Goal: Communication & Community: Answer question/provide support

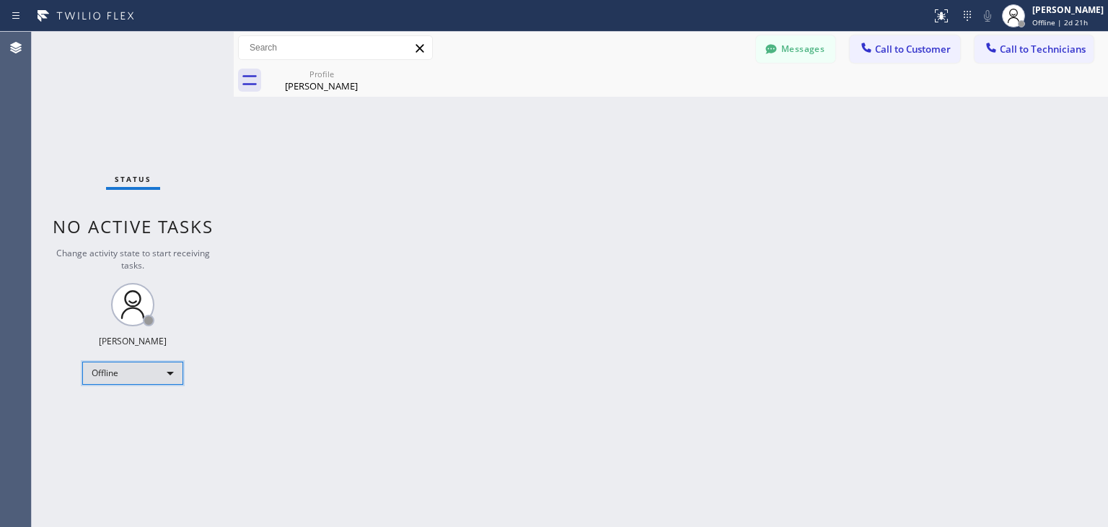
click at [163, 379] on div "Offline" at bounding box center [132, 372] width 101 height 23
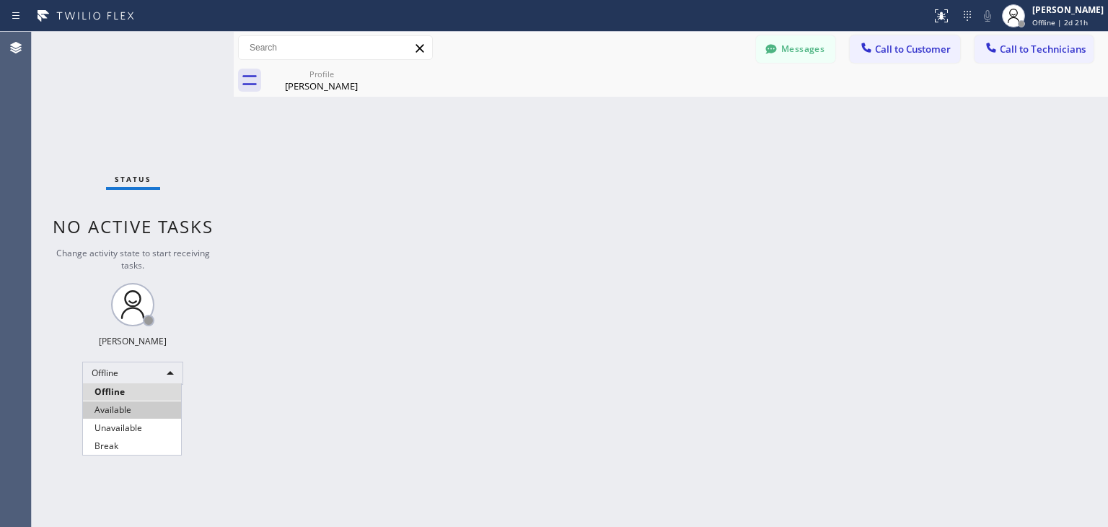
click at [142, 409] on li "Available" at bounding box center [132, 409] width 98 height 17
click at [419, 391] on div "Back to Dashboard Change Sender ID Customers Technicians WE [PERSON_NAME] [DATE…" at bounding box center [671, 279] width 874 height 495
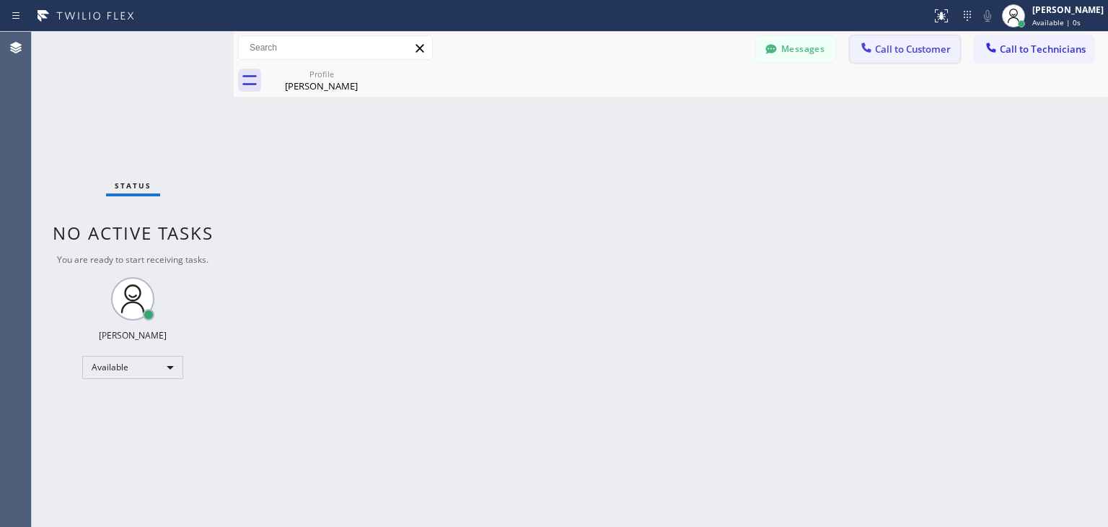
click at [903, 53] on span "Call to Customer" at bounding box center [913, 49] width 76 height 13
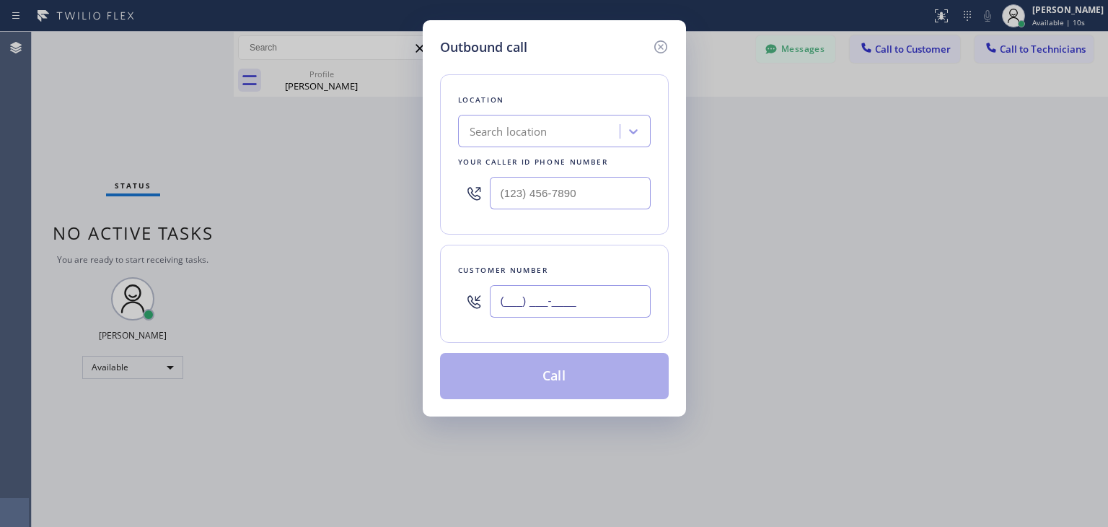
click at [514, 294] on input "(___) ___-____" at bounding box center [570, 301] width 161 height 32
paste input "815) 483-0497"
type input "[PHONE_NUMBER]"
click at [502, 133] on div "Search location" at bounding box center [509, 131] width 78 height 17
paste input "Viking Repair Service"
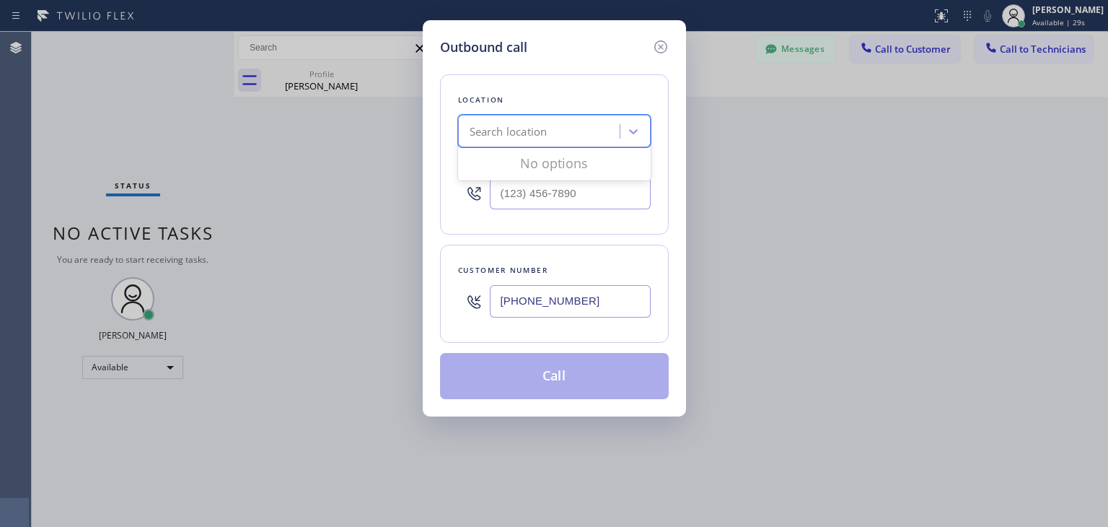
type input "Viking Repair Service"
click at [579, 129] on div "Search location" at bounding box center [540, 131] width 157 height 25
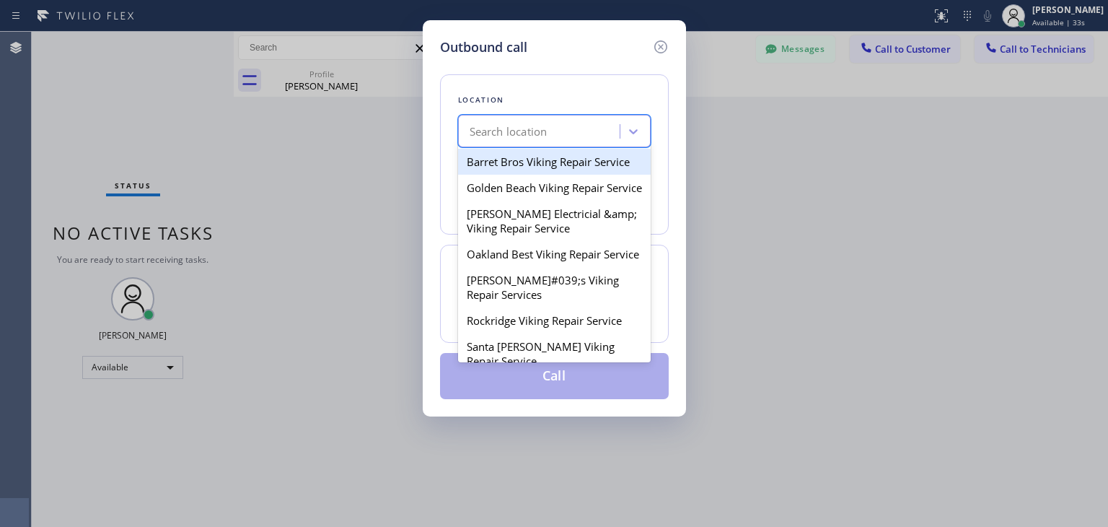
click at [579, 129] on div "Search location" at bounding box center [540, 131] width 157 height 25
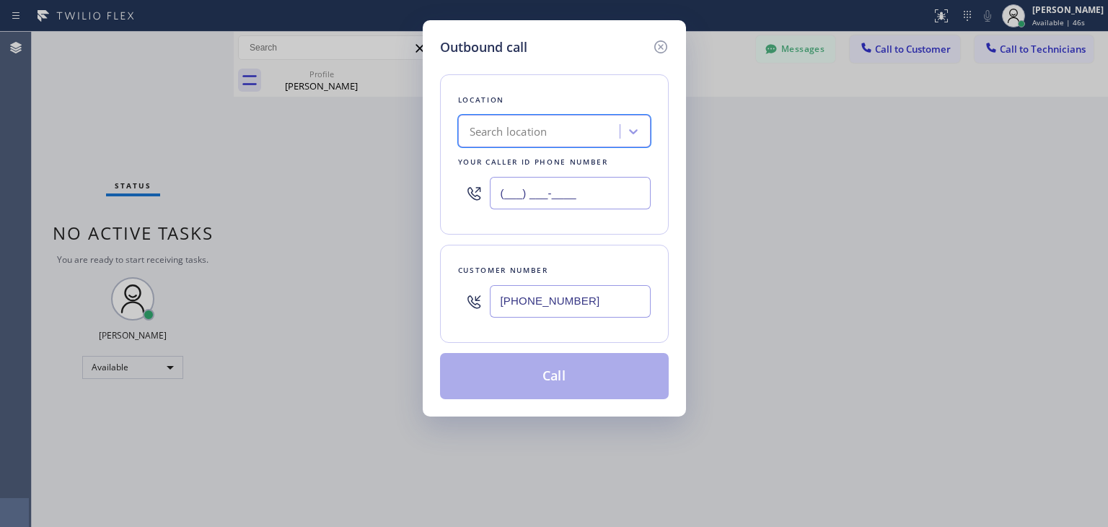
click at [525, 190] on input "(___) ___-____" at bounding box center [570, 193] width 161 height 32
paste input "323) 416-2342"
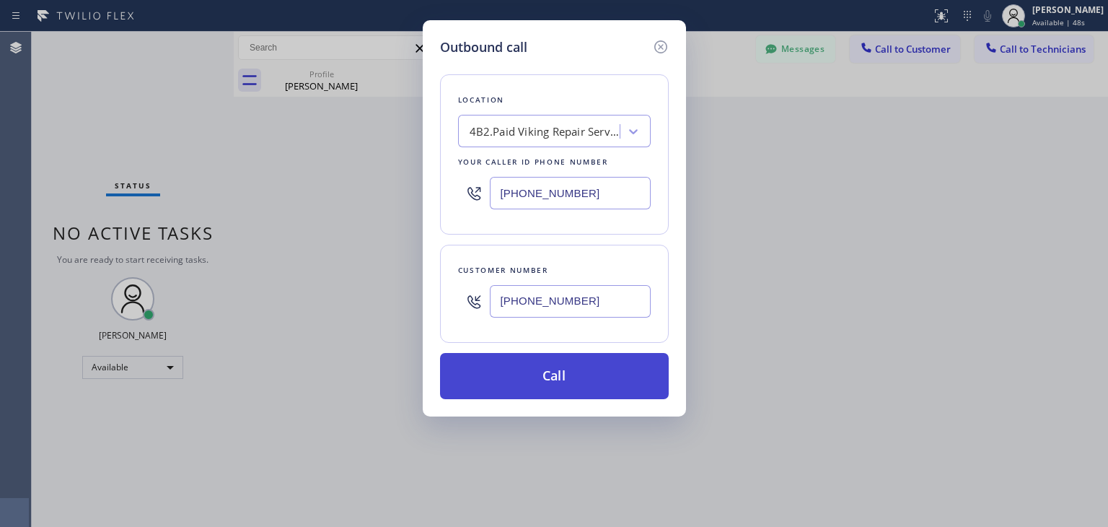
type input "[PHONE_NUMBER]"
click at [527, 385] on button "Call" at bounding box center [554, 376] width 229 height 46
click at [544, 369] on button "Call" at bounding box center [554, 376] width 229 height 46
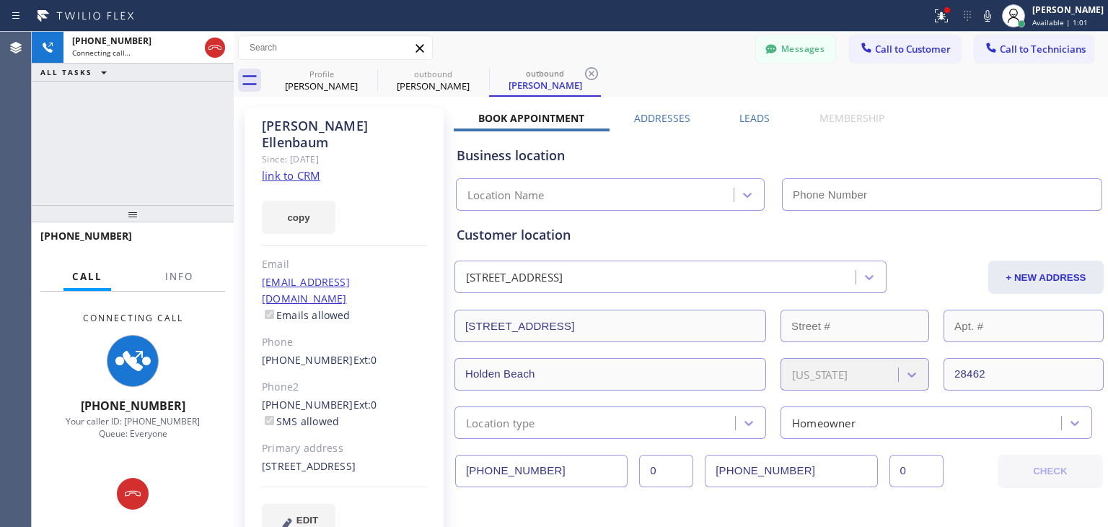
type input "[PHONE_NUMBER]"
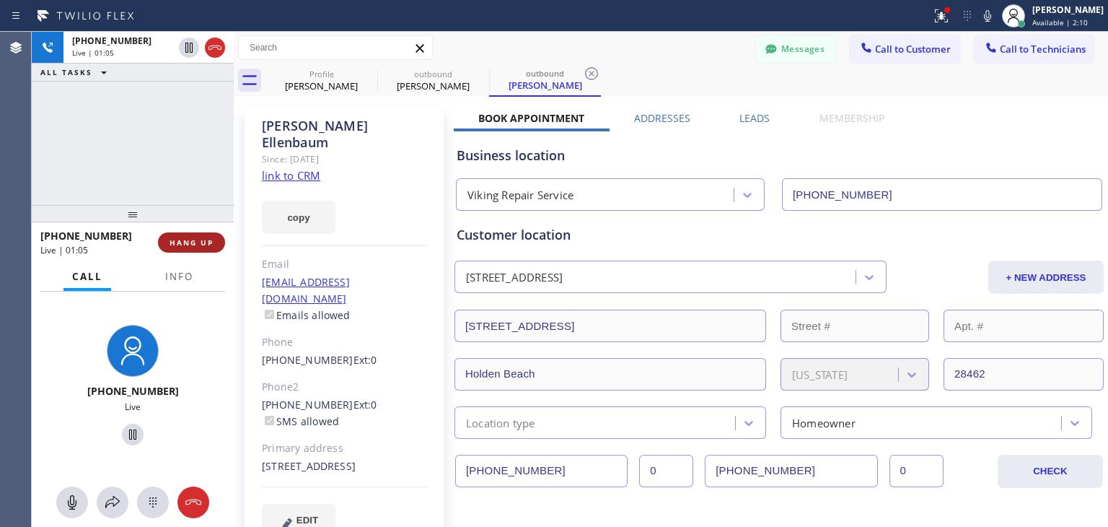
click at [184, 246] on span "HANG UP" at bounding box center [192, 242] width 44 height 10
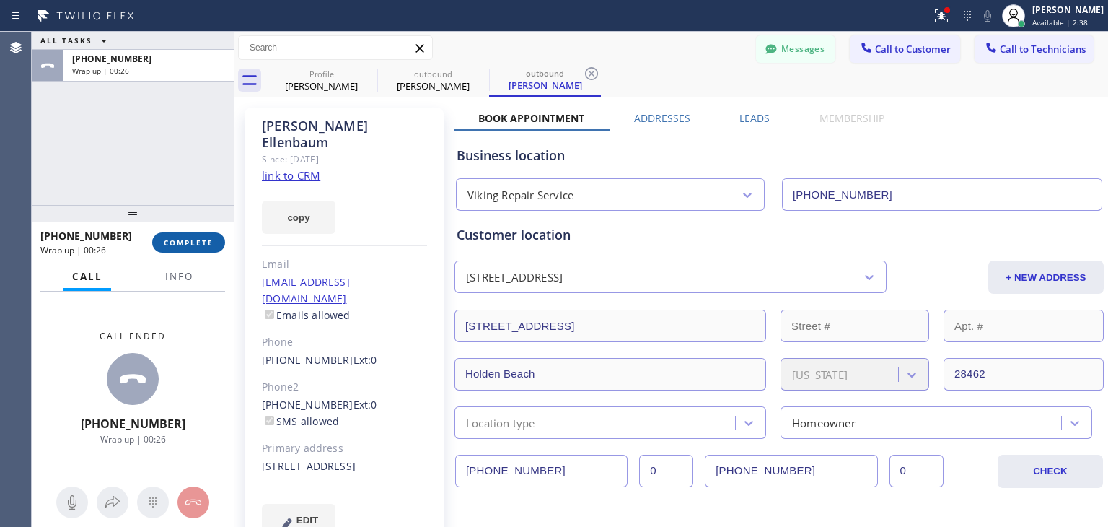
click at [183, 243] on span "COMPLETE" at bounding box center [189, 242] width 50 height 10
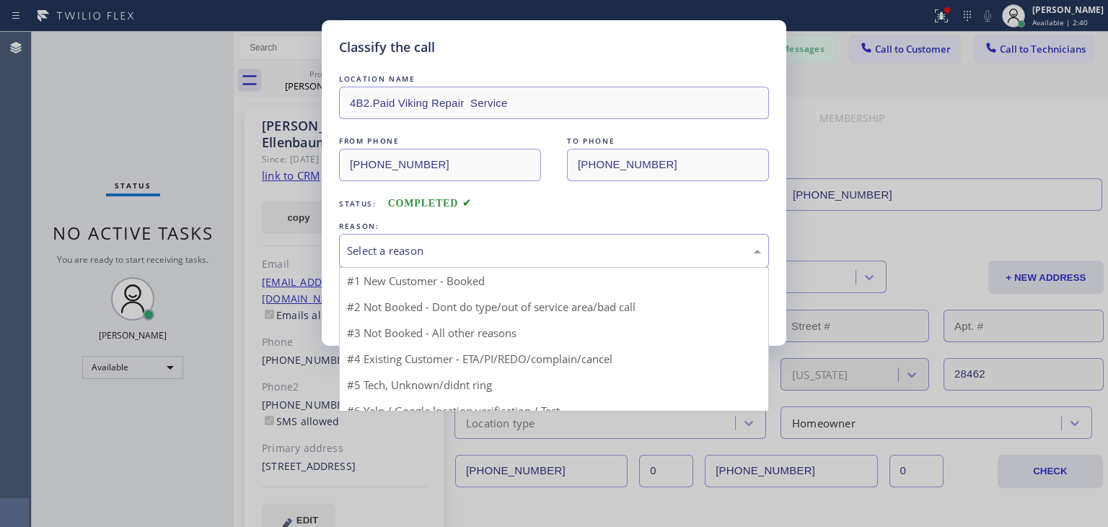
click at [496, 250] on div "Select a reason" at bounding box center [554, 250] width 414 height 17
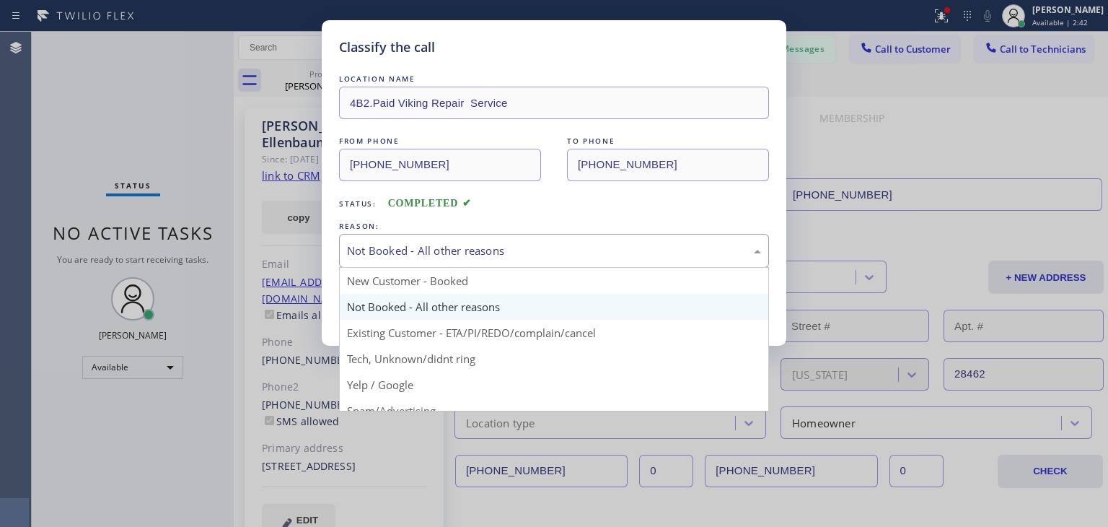
click at [491, 258] on div "Not Booked - All other reasons" at bounding box center [554, 250] width 414 height 17
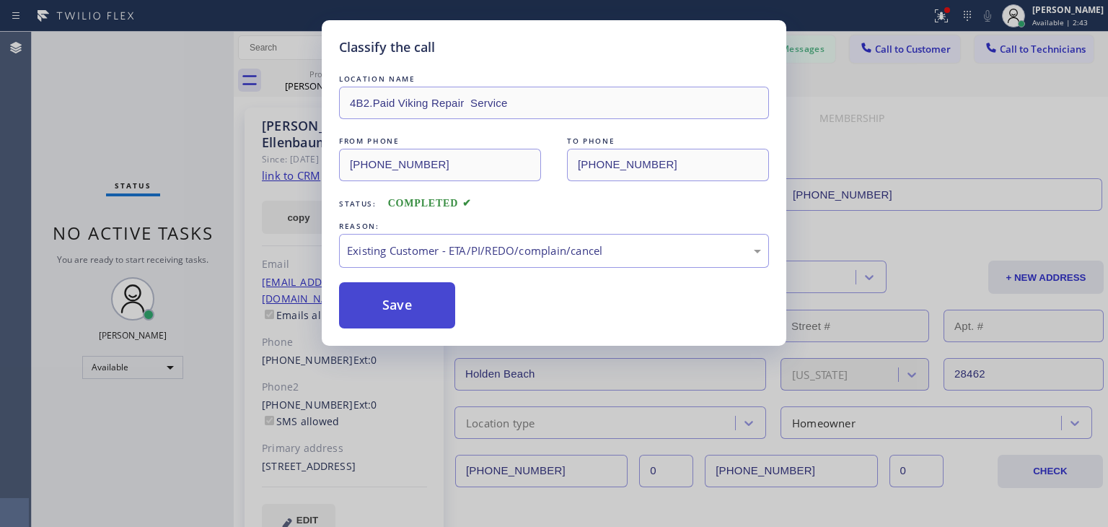
click at [393, 304] on button "Save" at bounding box center [397, 305] width 116 height 46
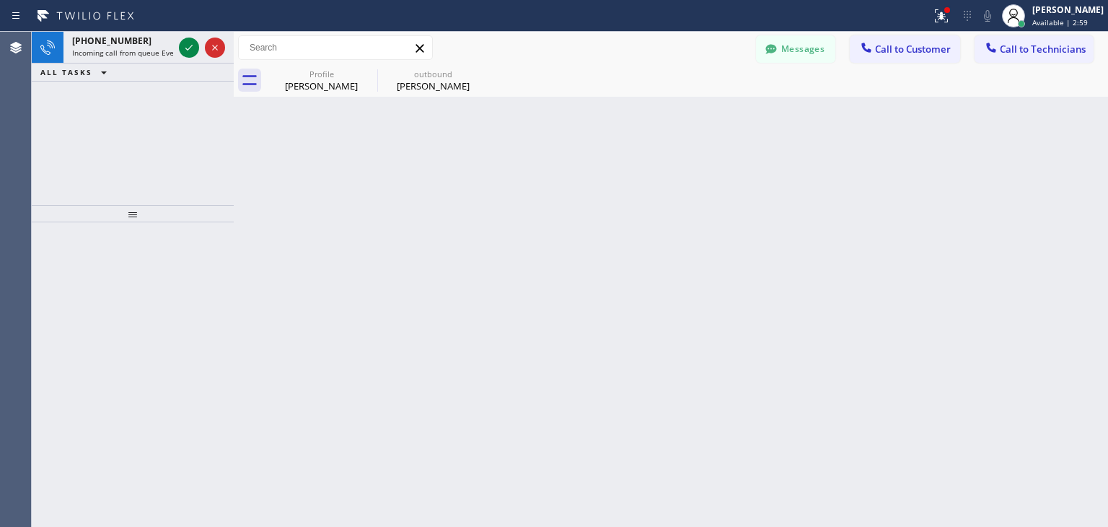
click at [1048, 308] on div "Back to Dashboard Change Sender ID Customers Technicians WE [PERSON_NAME] [DATE…" at bounding box center [671, 279] width 874 height 495
click at [72, 302] on div at bounding box center [133, 374] width 202 height 304
click at [180, 124] on div "[PHONE_NUMBER] Incoming call from queue Everybody ALL TASKS ALL TASKS ACTIVE TA…" at bounding box center [133, 118] width 202 height 173
click at [913, 350] on div "Back to Dashboard Change Sender ID Customers Technicians WE [PERSON_NAME] [DATE…" at bounding box center [671, 279] width 874 height 495
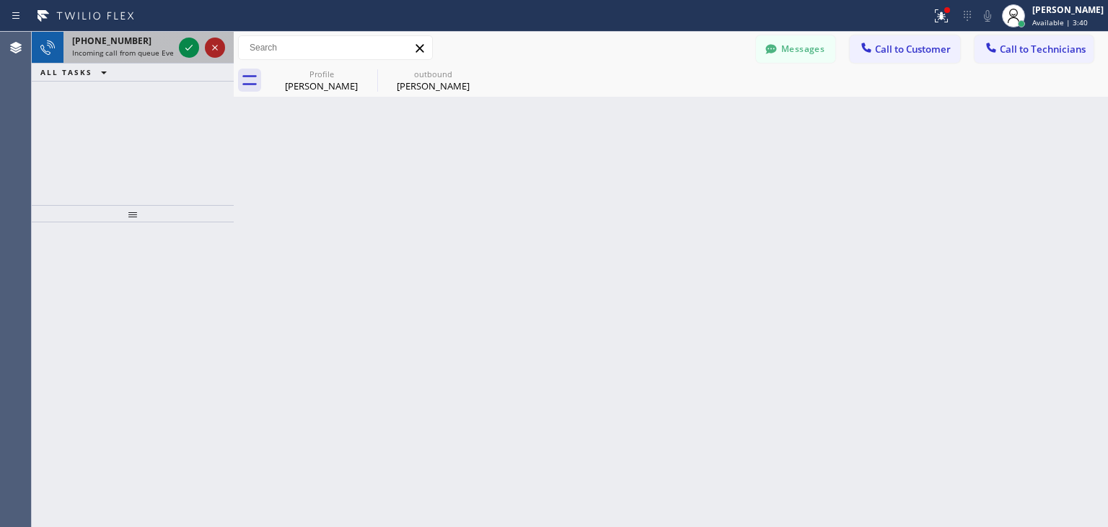
click at [216, 44] on icon at bounding box center [214, 47] width 17 height 17
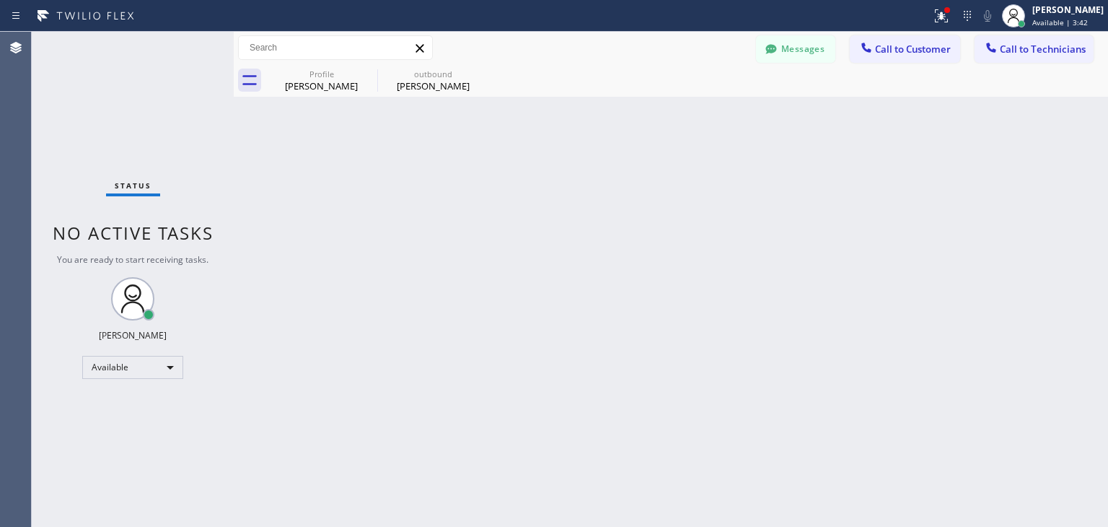
click at [166, 384] on div "Status No active tasks You are ready to start receiving tasks. [PERSON_NAME] Av…" at bounding box center [133, 279] width 202 height 495
click at [158, 367] on div "Available" at bounding box center [132, 367] width 101 height 23
click at [146, 393] on li "Offline" at bounding box center [132, 385] width 98 height 17
click at [265, 399] on div "Back to Dashboard Change Sender ID Customers Technicians WE [PERSON_NAME] [DATE…" at bounding box center [671, 279] width 874 height 495
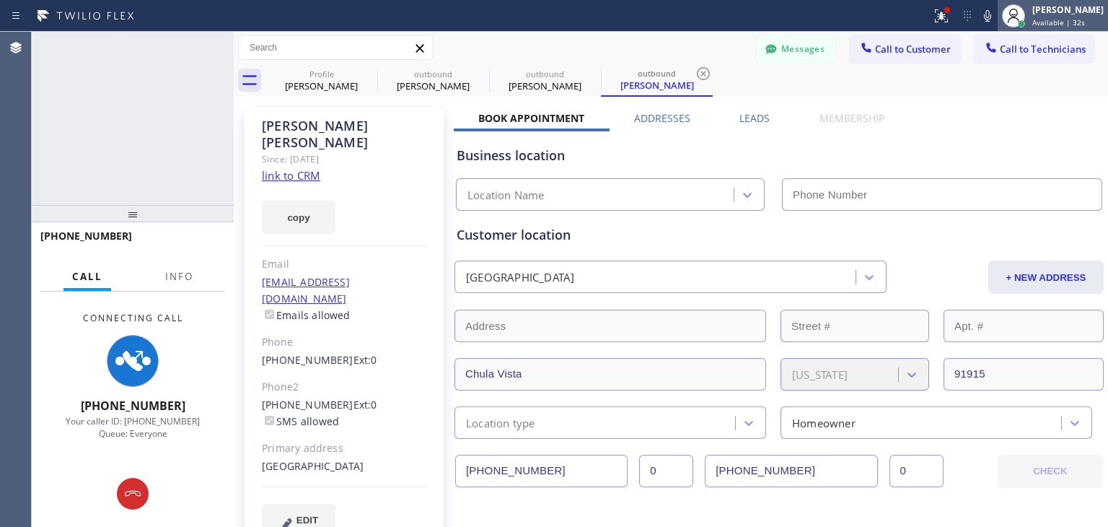
type input "[PHONE_NUMBER]"
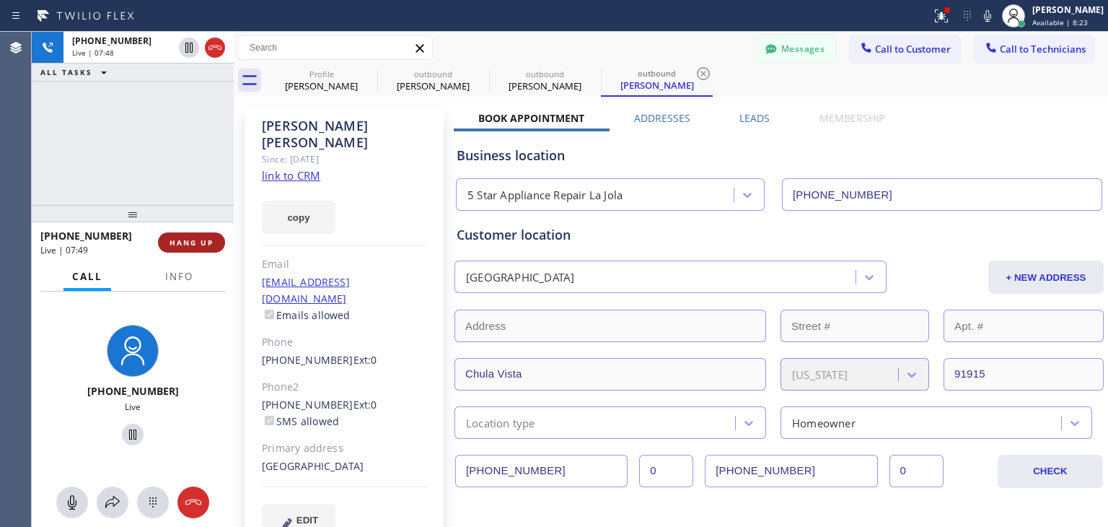
click at [187, 249] on button "HANG UP" at bounding box center [191, 242] width 67 height 20
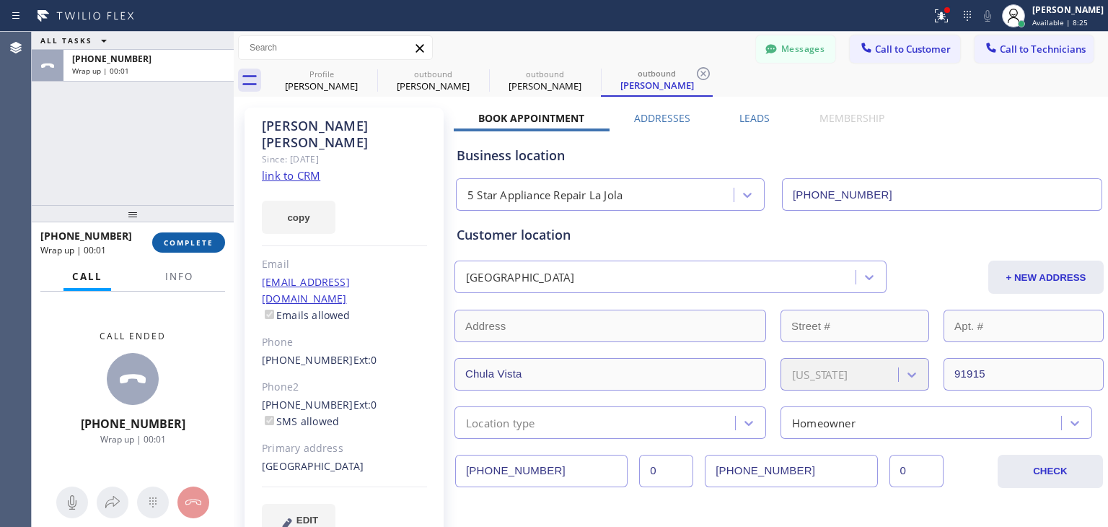
click at [195, 245] on span "COMPLETE" at bounding box center [189, 242] width 50 height 10
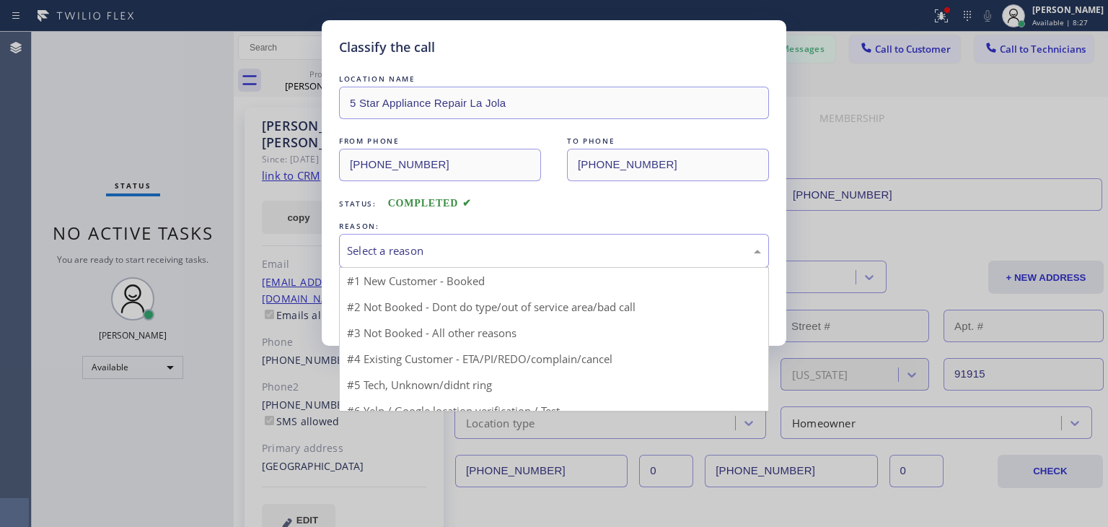
click at [470, 253] on div "Select a reason" at bounding box center [554, 250] width 414 height 17
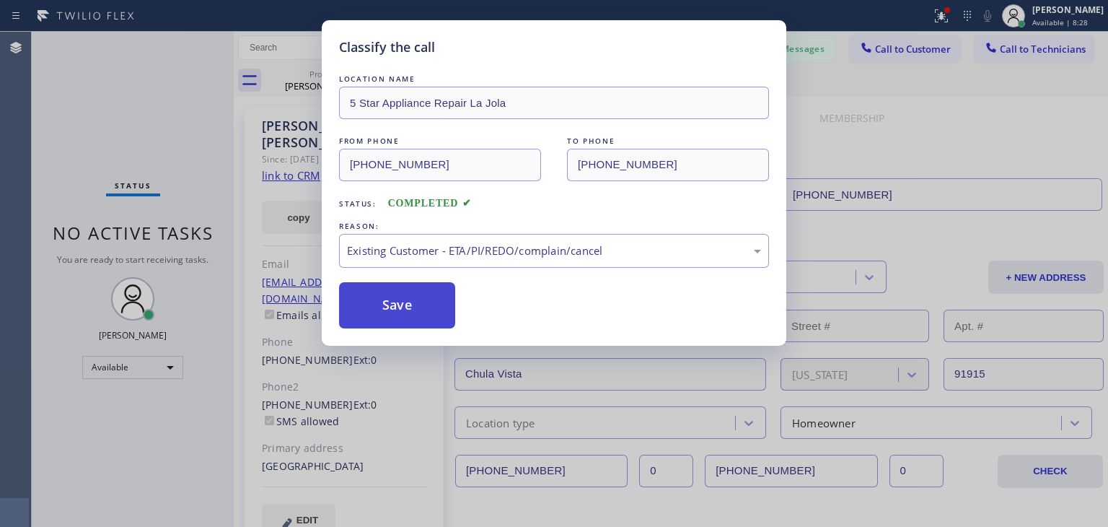
click at [387, 302] on button "Save" at bounding box center [397, 305] width 116 height 46
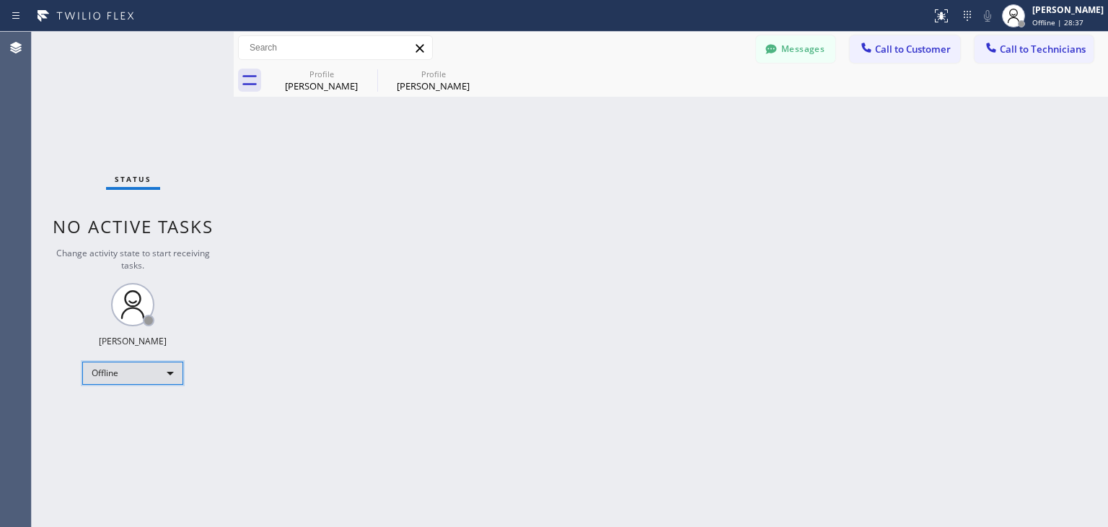
click at [149, 371] on div "Offline" at bounding box center [132, 372] width 101 height 23
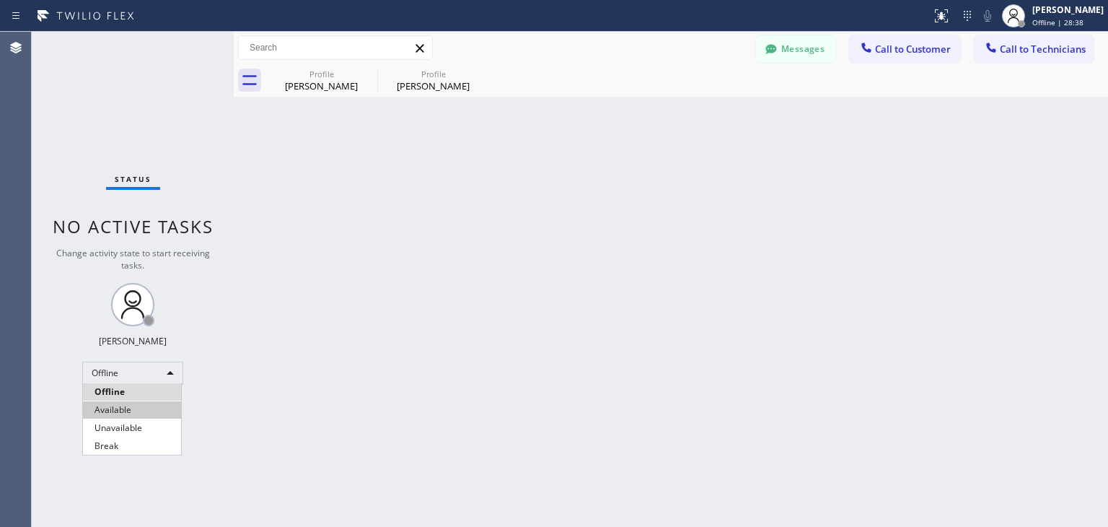
click at [133, 411] on li "Available" at bounding box center [132, 409] width 98 height 17
click at [329, 410] on div "Back to Dashboard Change Sender ID Customers Technicians WE [PERSON_NAME] [DATE…" at bounding box center [671, 279] width 874 height 495
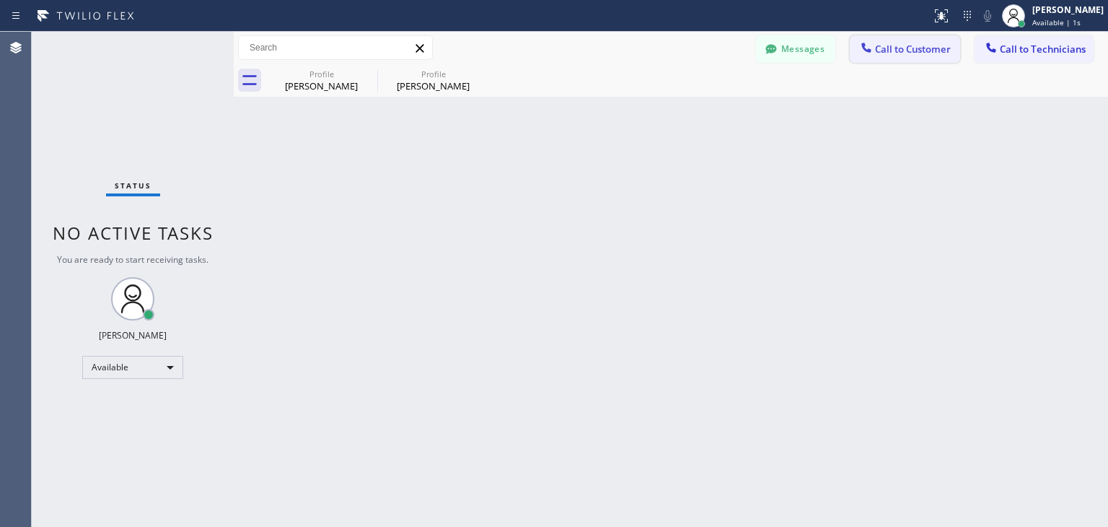
click at [900, 52] on span "Call to Customer" at bounding box center [913, 49] width 76 height 13
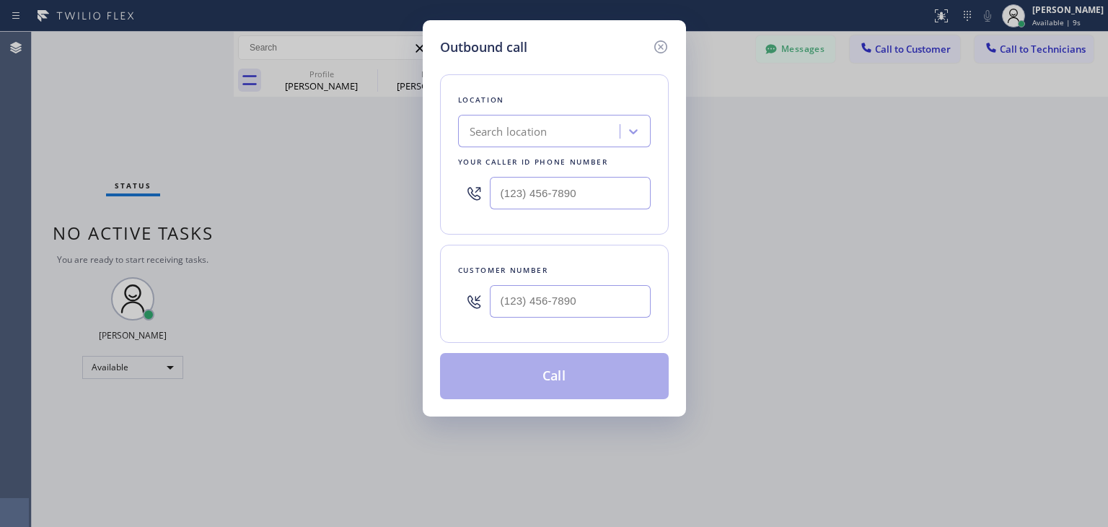
click at [517, 294] on input "text" at bounding box center [570, 301] width 161 height 32
paste input "858) 232-2489"
type input "[PHONE_NUMBER]"
click at [506, 191] on input "(___) ___-____" at bounding box center [570, 193] width 161 height 32
paste input "619) 675-7477"
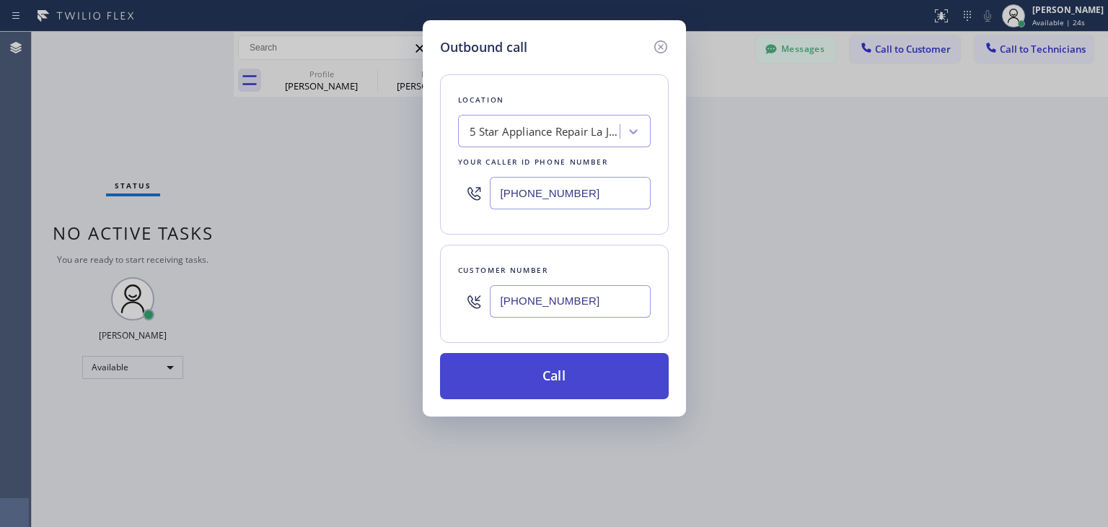
type input "[PHONE_NUMBER]"
click at [530, 372] on button "Call" at bounding box center [554, 376] width 229 height 46
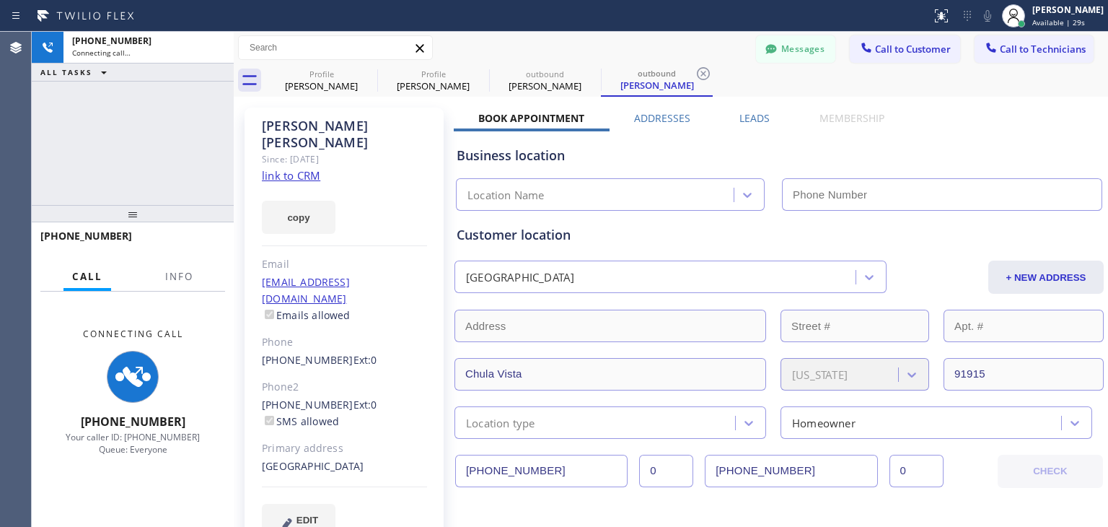
type input "[PHONE_NUMBER]"
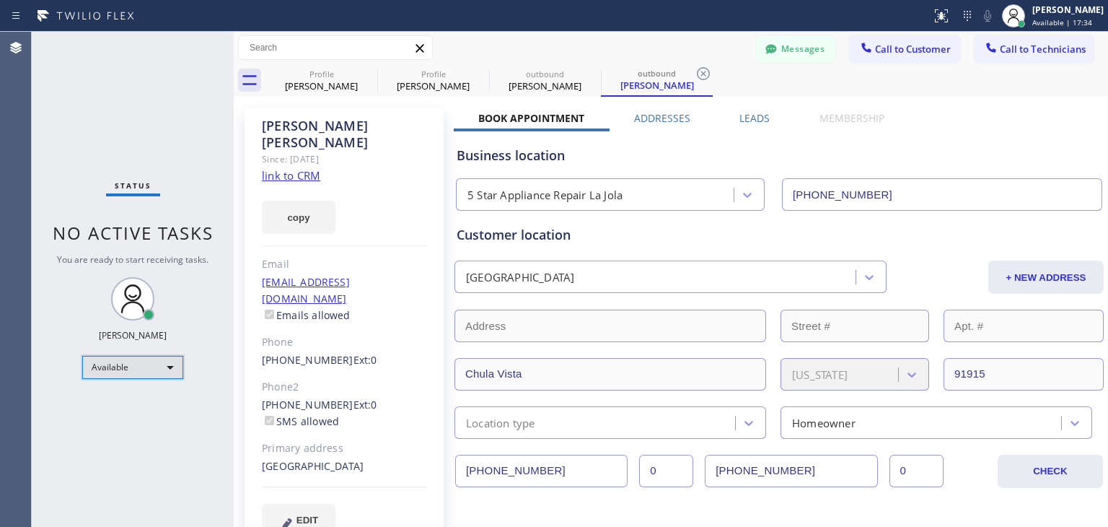
click at [174, 370] on div "Available" at bounding box center [132, 367] width 101 height 23
click at [153, 389] on li "Offline" at bounding box center [132, 385] width 98 height 17
